Goal: Check status: Check status

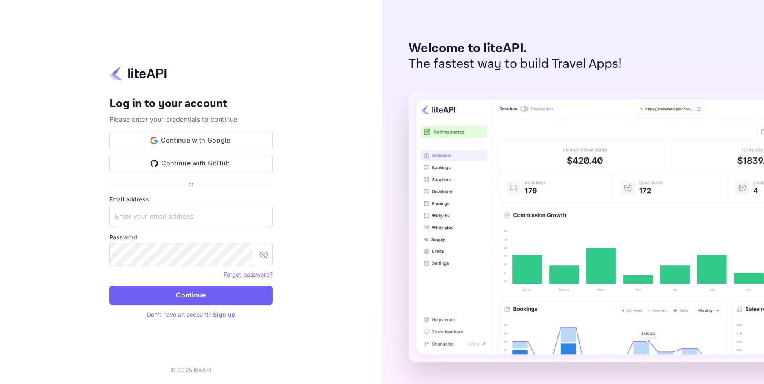
type input "adminpassword_support@yandex-team.ru"
click at [202, 288] on button "Continue" at bounding box center [190, 295] width 163 height 20
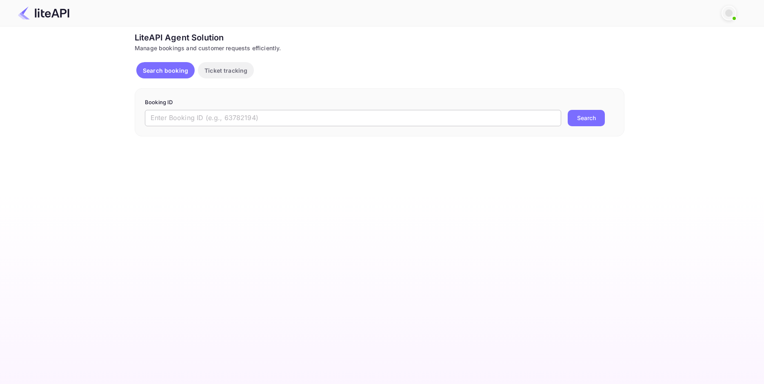
click at [275, 115] on input "text" at bounding box center [353, 118] width 417 height 16
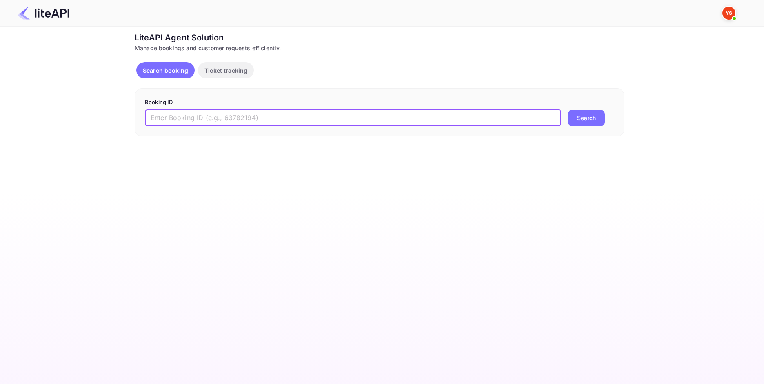
paste input "9109006"
type input "9109006"
click at [582, 121] on button "Search" at bounding box center [586, 118] width 37 height 16
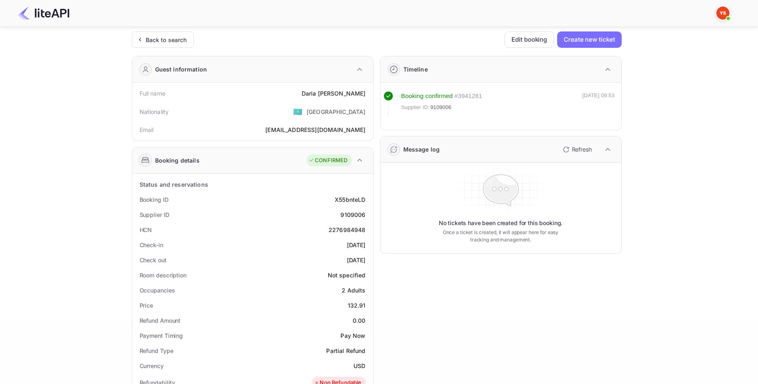
scroll to position [41, 0]
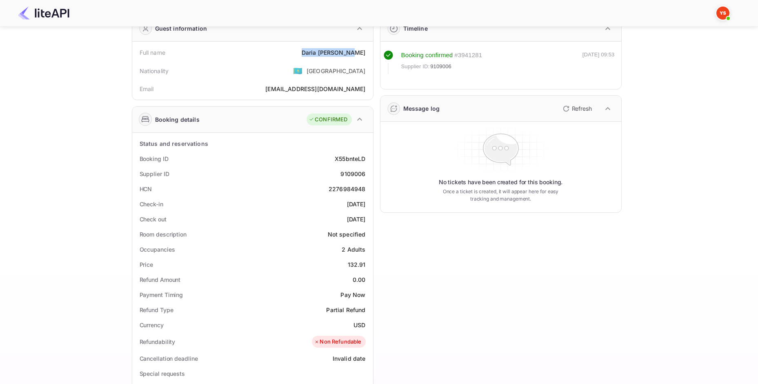
drag, startPoint x: 313, startPoint y: 55, endPoint x: 364, endPoint y: 55, distance: 51.0
click at [364, 55] on div "Full name [PERSON_NAME]" at bounding box center [253, 52] width 234 height 15
click at [365, 54] on div "[PERSON_NAME]" at bounding box center [334, 52] width 64 height 9
copy div "[PERSON_NAME]"
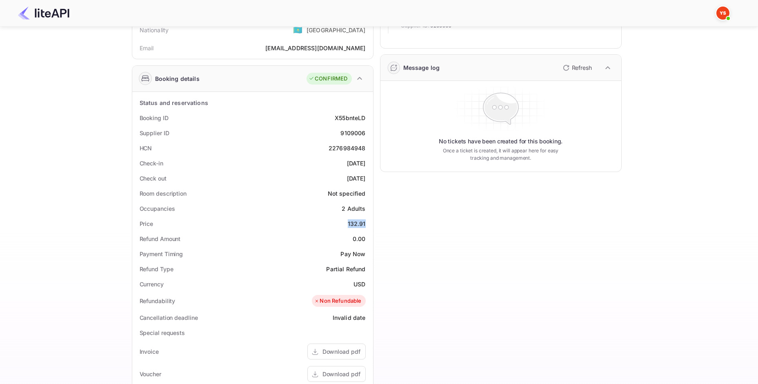
drag, startPoint x: 346, startPoint y: 225, endPoint x: 369, endPoint y: 227, distance: 22.9
click at [369, 227] on div "Price 132.91" at bounding box center [253, 223] width 234 height 15
copy div "132.91"
drag, startPoint x: 354, startPoint y: 283, endPoint x: 365, endPoint y: 284, distance: 10.2
click at [365, 284] on div "USD" at bounding box center [360, 284] width 12 height 9
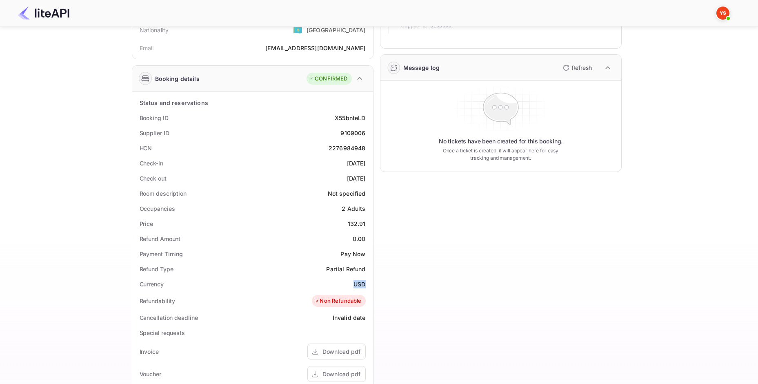
copy div "USD"
